Goal: Transaction & Acquisition: Purchase product/service

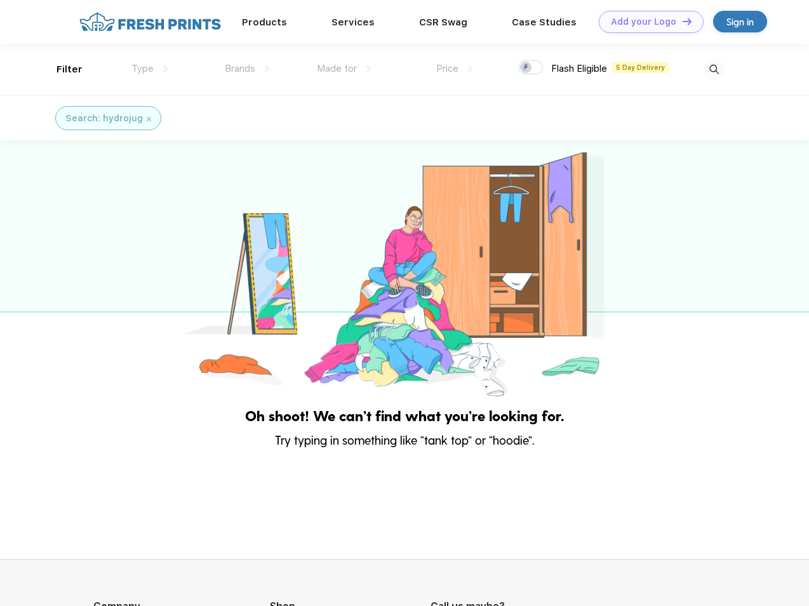
click at [647, 22] on link "Add your Logo Design Tool" at bounding box center [651, 22] width 105 height 22
click at [0, 0] on div "Design Tool" at bounding box center [0, 0] width 0 height 0
click at [682, 21] on link "Add your Logo Design Tool" at bounding box center [651, 22] width 105 height 22
click at [61, 69] on div "Filter" at bounding box center [70, 69] width 26 height 15
click at [150, 69] on span "Type" at bounding box center [142, 68] width 22 height 11
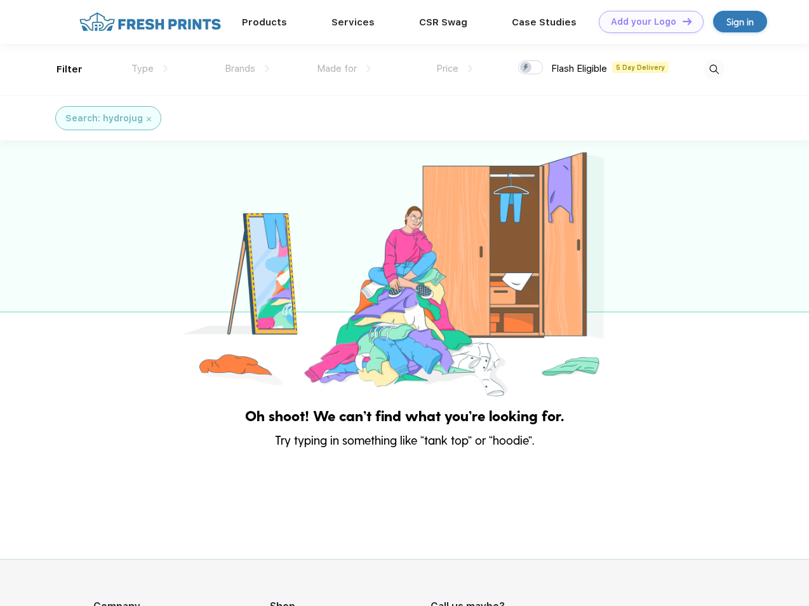
click at [247, 69] on span "Brands" at bounding box center [240, 68] width 30 height 11
click at [344, 69] on span "Made for" at bounding box center [337, 68] width 40 height 11
click at [455, 69] on span "Price" at bounding box center [447, 68] width 22 height 11
click at [531, 68] on div at bounding box center [530, 67] width 25 height 14
click at [527, 68] on input "checkbox" at bounding box center [522, 64] width 8 height 8
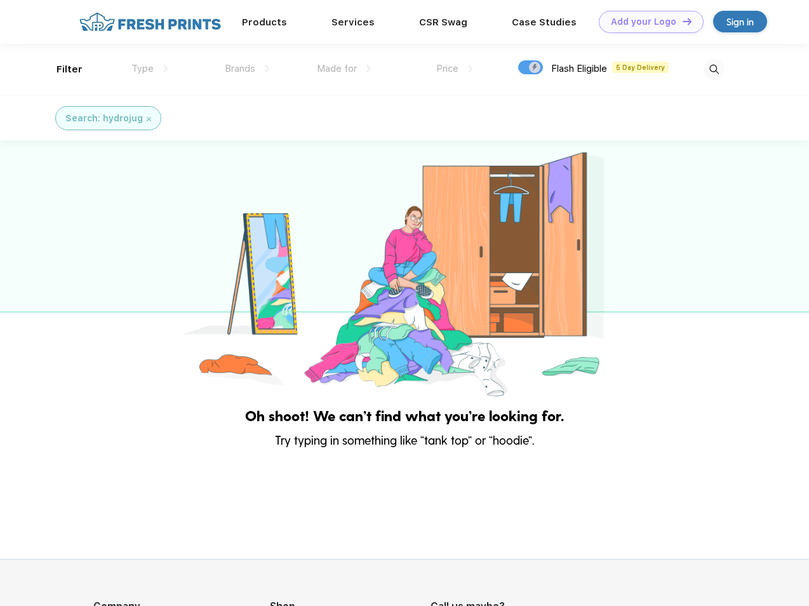
click at [714, 69] on img at bounding box center [714, 69] width 21 height 21
